Goal: Task Accomplishment & Management: Manage account settings

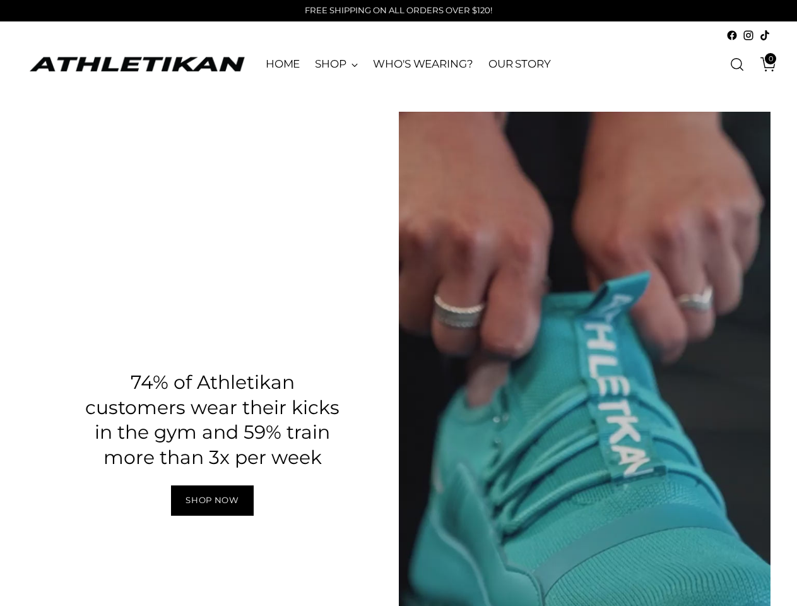
click at [736, 205] on div "Pause" at bounding box center [585, 443] width 372 height 662
